Goal: Task Accomplishment & Management: Complete application form

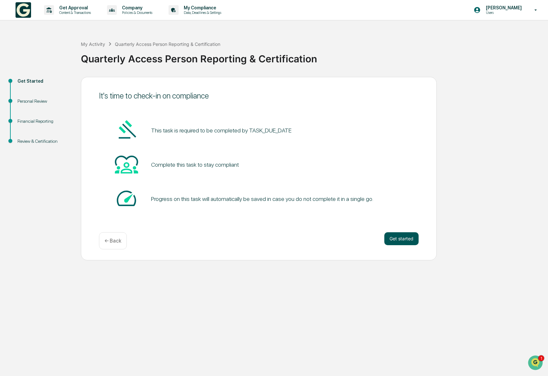
click at [392, 241] on button "Get started" at bounding box center [401, 238] width 34 height 13
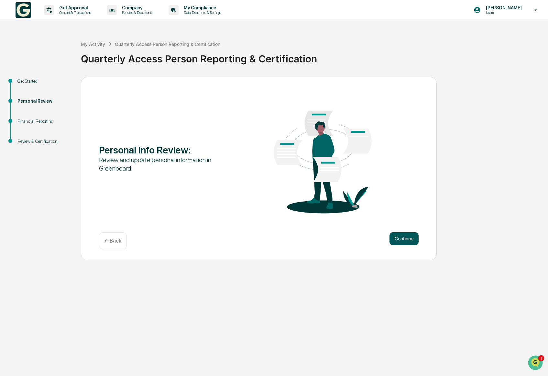
click at [391, 241] on button "Continue" at bounding box center [403, 238] width 29 height 13
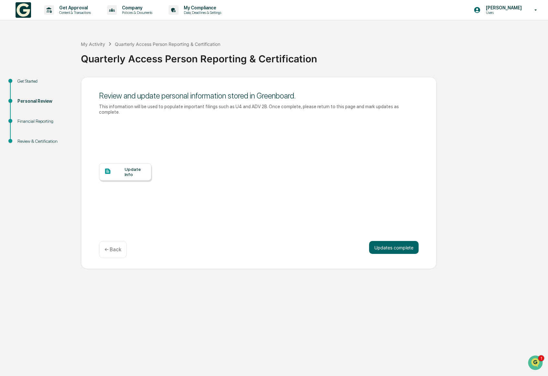
click at [118, 173] on div at bounding box center [114, 172] width 20 height 8
click at [394, 250] on button "Updates complete" at bounding box center [393, 247] width 49 height 13
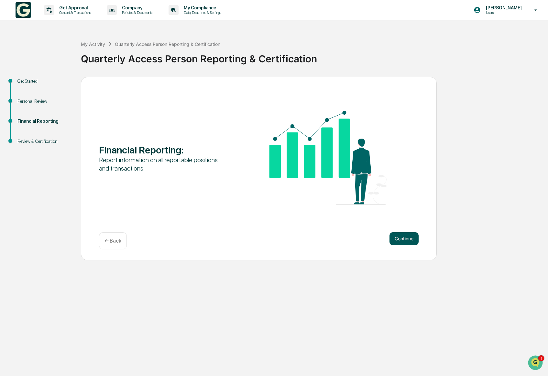
click at [403, 240] on button "Continue" at bounding box center [403, 238] width 29 height 13
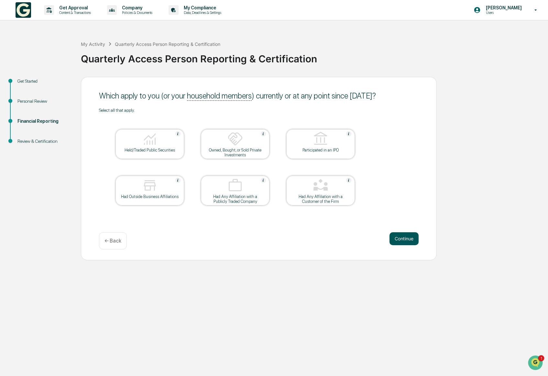
click at [402, 240] on button "Continue" at bounding box center [403, 238] width 29 height 13
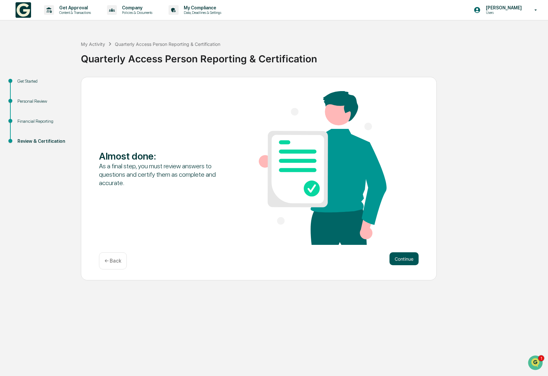
click at [404, 260] on button "Continue" at bounding box center [403, 258] width 29 height 13
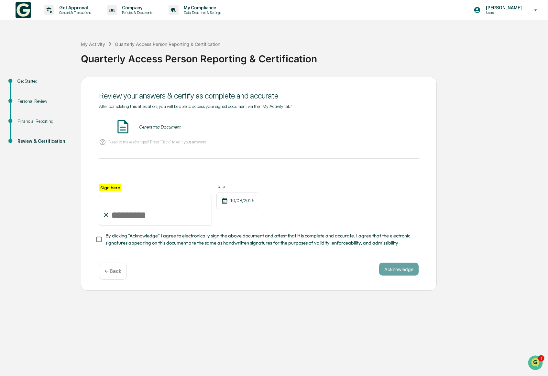
click at [146, 210] on input "Sign here" at bounding box center [155, 210] width 113 height 31
type input "**********"
click at [248, 263] on div "Acknowledge ← Back" at bounding box center [258, 271] width 319 height 17
click at [130, 239] on span "By clicking "Acknowledge" I agree to electronically sign the above document and…" at bounding box center [259, 239] width 308 height 15
click at [400, 268] on button "Acknowledge" at bounding box center [398, 269] width 39 height 13
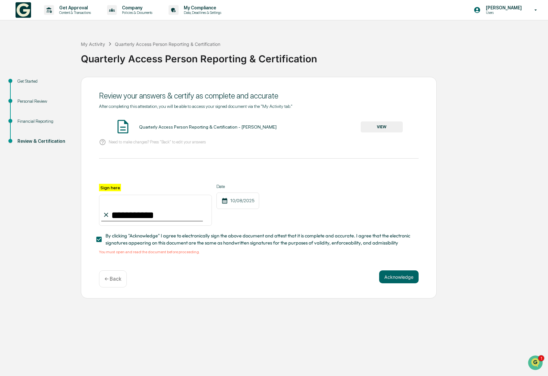
click at [388, 128] on button "VIEW" at bounding box center [381, 127] width 42 height 11
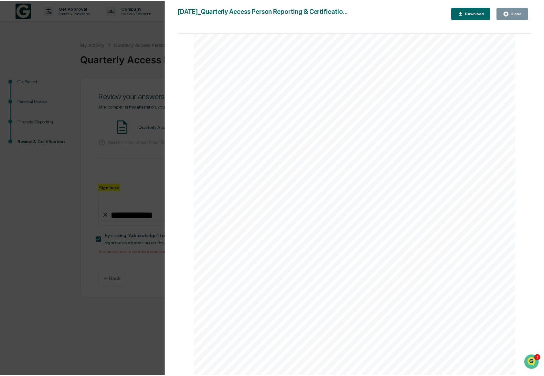
scroll to position [59, 0]
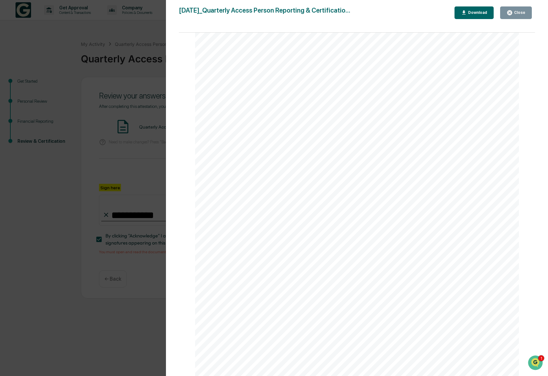
click at [510, 14] on icon "button" at bounding box center [509, 12] width 5 height 5
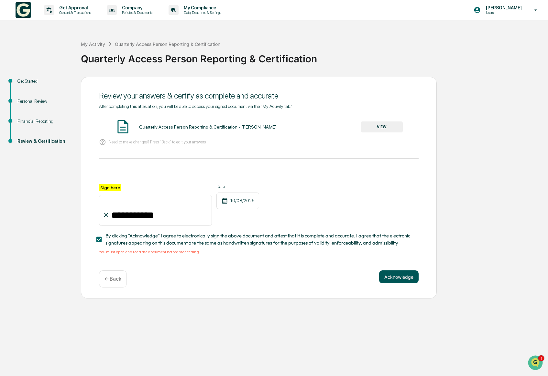
click at [391, 280] on button "Acknowledge" at bounding box center [398, 277] width 39 height 13
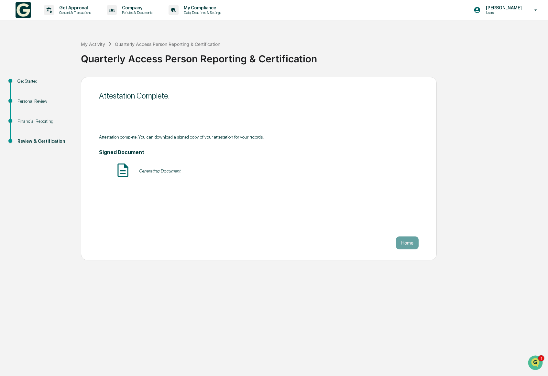
click at [309, 241] on div "Home" at bounding box center [258, 243] width 319 height 13
click at [411, 245] on button "Home" at bounding box center [407, 243] width 23 height 13
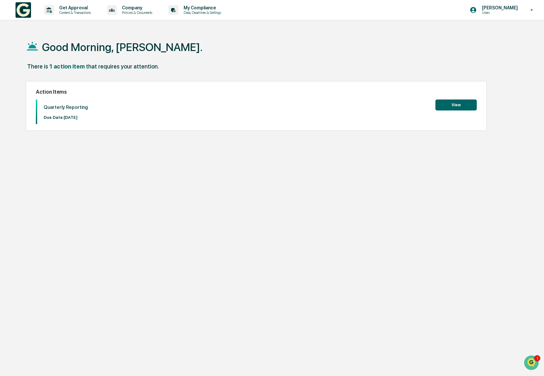
click at [277, 184] on div "Good Morning, [PERSON_NAME]. There is 1 action item that requires your attentio…" at bounding box center [270, 219] width 509 height 376
click at [452, 105] on button "View" at bounding box center [455, 105] width 41 height 11
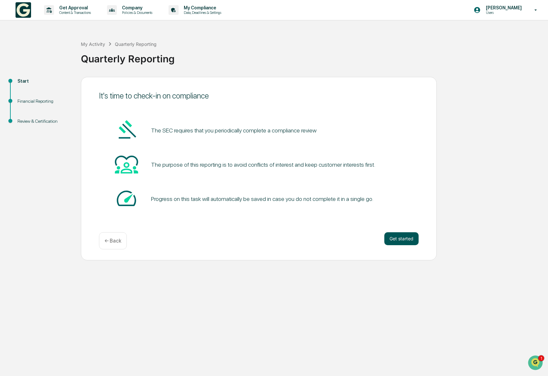
click at [396, 239] on button "Get started" at bounding box center [401, 238] width 34 height 13
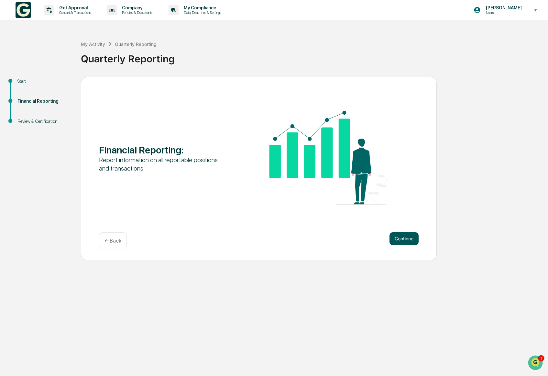
click at [406, 239] on button "Continue" at bounding box center [403, 238] width 29 height 13
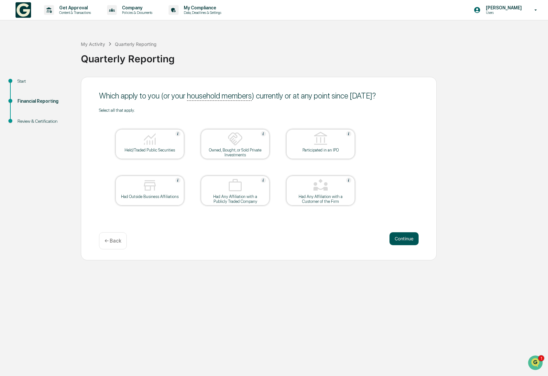
click at [401, 241] on button "Continue" at bounding box center [403, 238] width 29 height 13
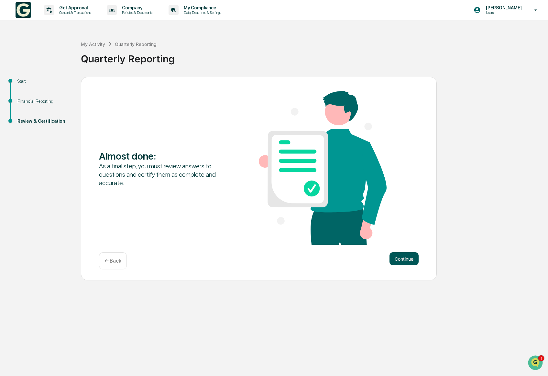
click at [401, 254] on button "Continue" at bounding box center [403, 258] width 29 height 13
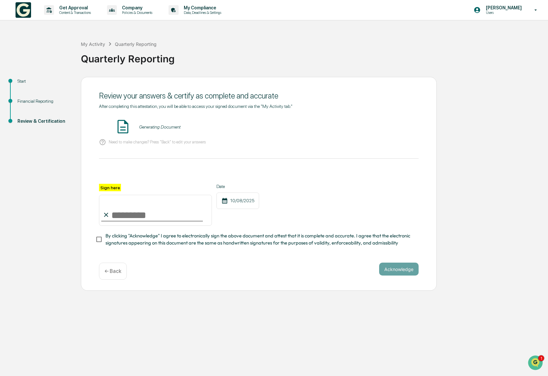
click at [139, 211] on input "Sign here" at bounding box center [155, 210] width 113 height 31
type input "**********"
click at [234, 238] on span "By clicking "Acknowledge" I agree to electronically sign the above document and…" at bounding box center [259, 239] width 308 height 15
click at [395, 265] on button "Acknowledge" at bounding box center [398, 269] width 39 height 13
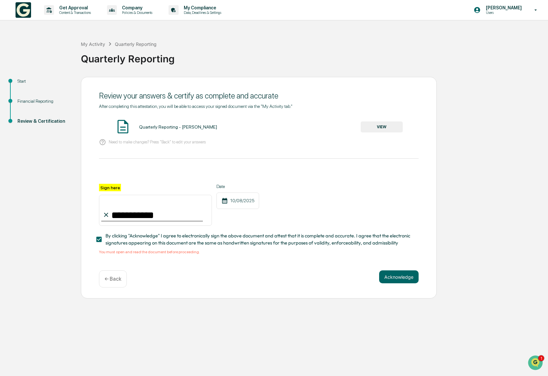
click at [370, 117] on div "**********" at bounding box center [258, 179] width 319 height 151
click at [375, 126] on button "VIEW" at bounding box center [381, 127] width 42 height 11
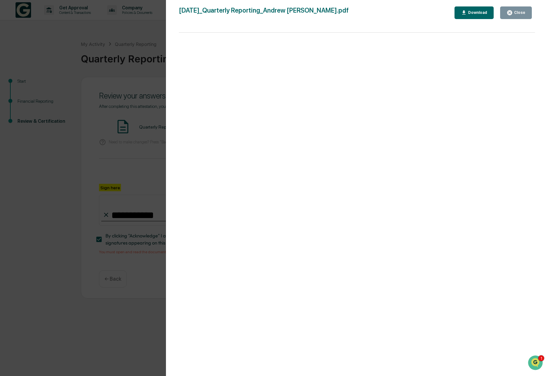
click at [525, 10] on button "Close" at bounding box center [516, 12] width 32 height 13
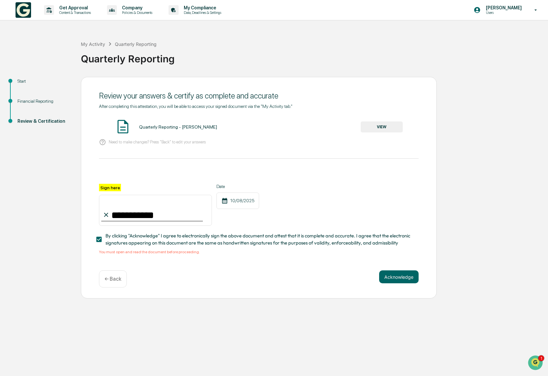
drag, startPoint x: 261, startPoint y: 310, endPoint x: 286, endPoint y: 301, distance: 26.8
click at [261, 310] on div "**********" at bounding box center [274, 188] width 548 height 376
click at [390, 273] on button "Acknowledge" at bounding box center [398, 277] width 39 height 13
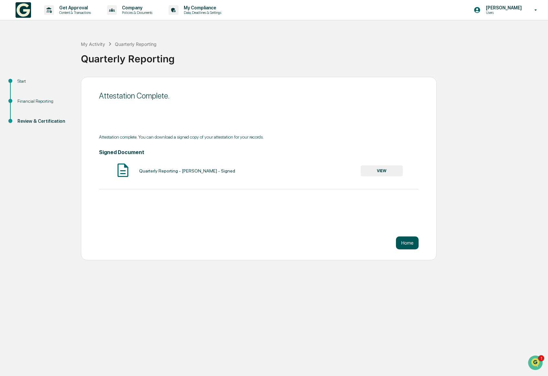
click at [408, 240] on button "Home" at bounding box center [407, 243] width 23 height 13
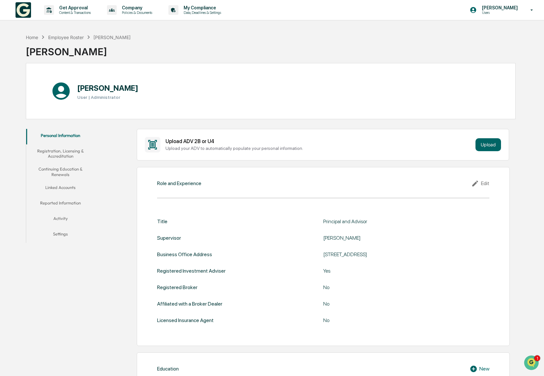
click at [56, 150] on button "Registration, Licensing & Accreditation" at bounding box center [60, 153] width 68 height 18
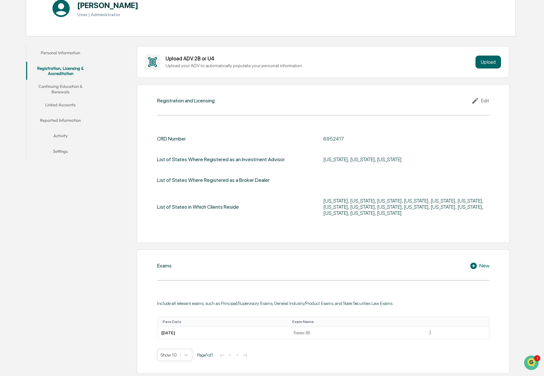
scroll to position [86, 0]
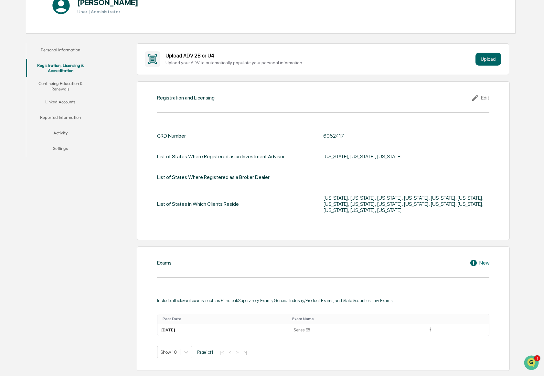
click at [60, 90] on button "Continuing Education & Renewals" at bounding box center [60, 86] width 68 height 18
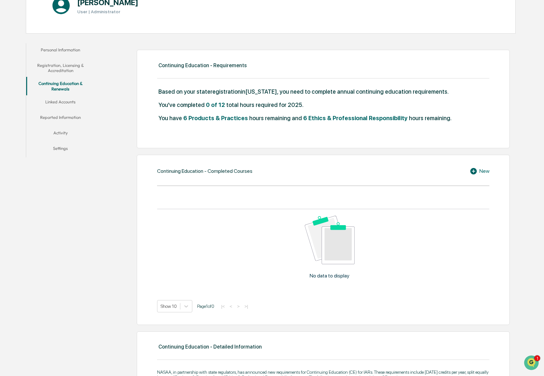
click at [60, 102] on button "Linked Accounts" at bounding box center [60, 103] width 68 height 16
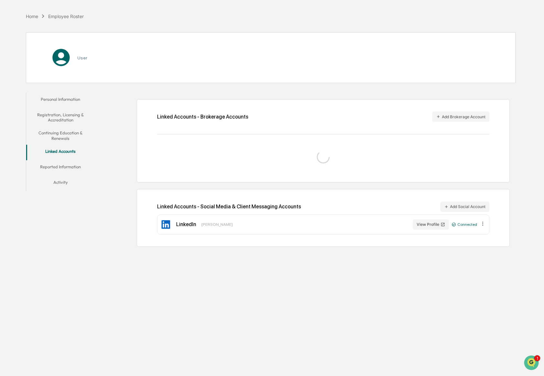
click at [62, 133] on button "Continuing Education & Renewals" at bounding box center [60, 135] width 68 height 18
